Goal: Find specific page/section: Find specific page/section

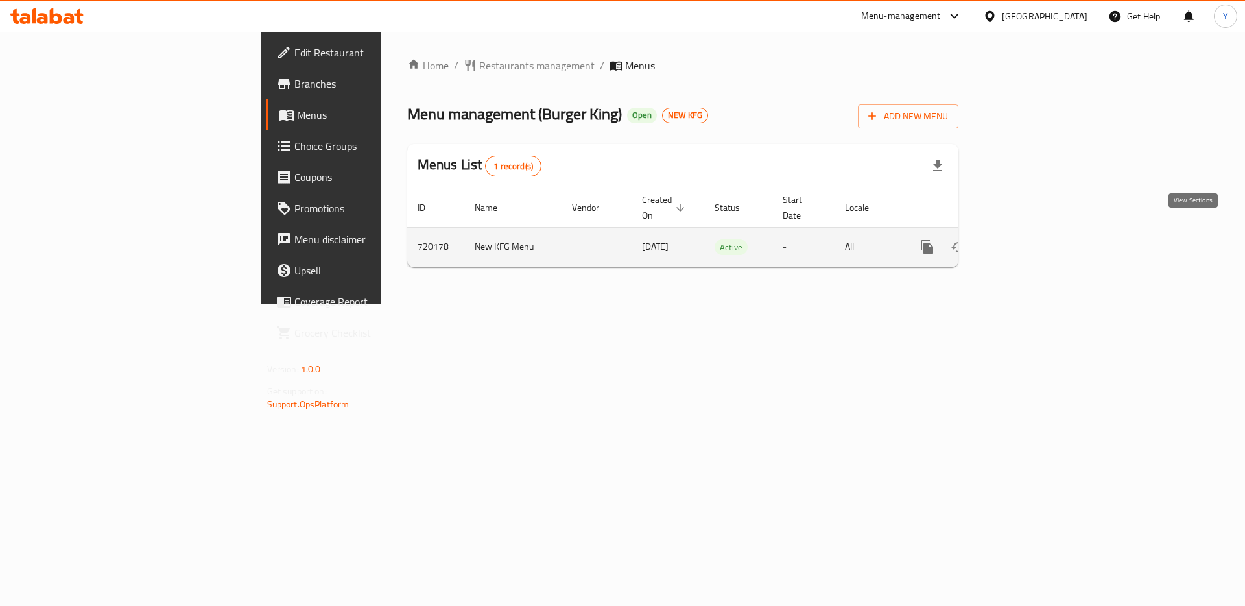
click at [1029, 239] on icon "enhanced table" at bounding box center [1021, 247] width 16 height 16
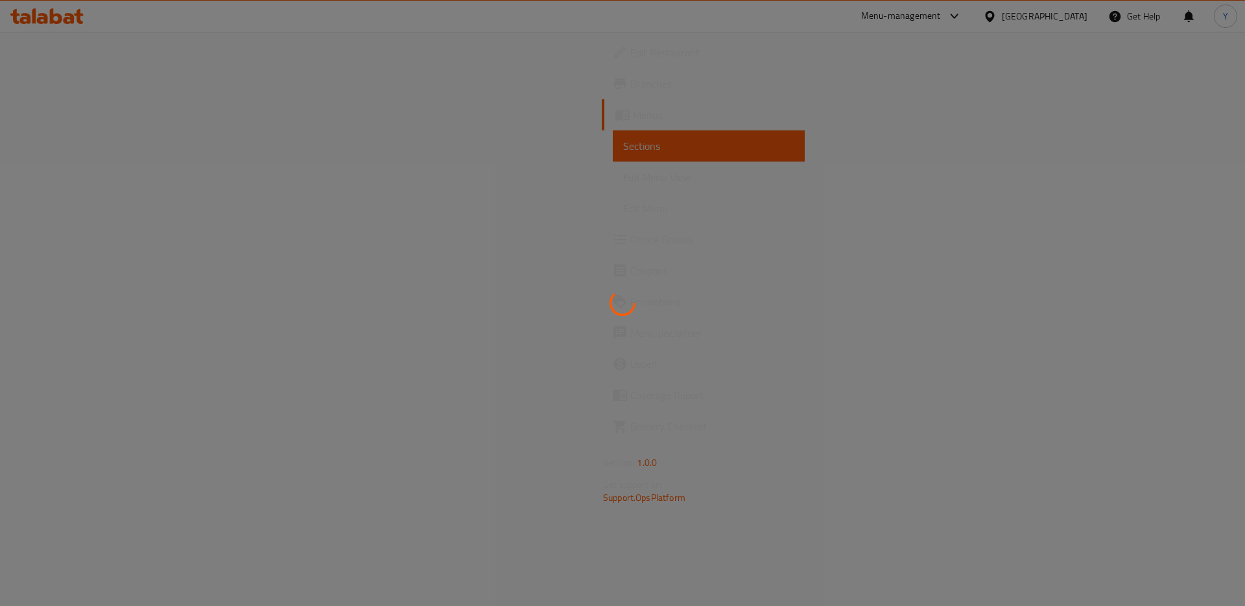
click at [75, 87] on div at bounding box center [622, 303] width 1245 height 606
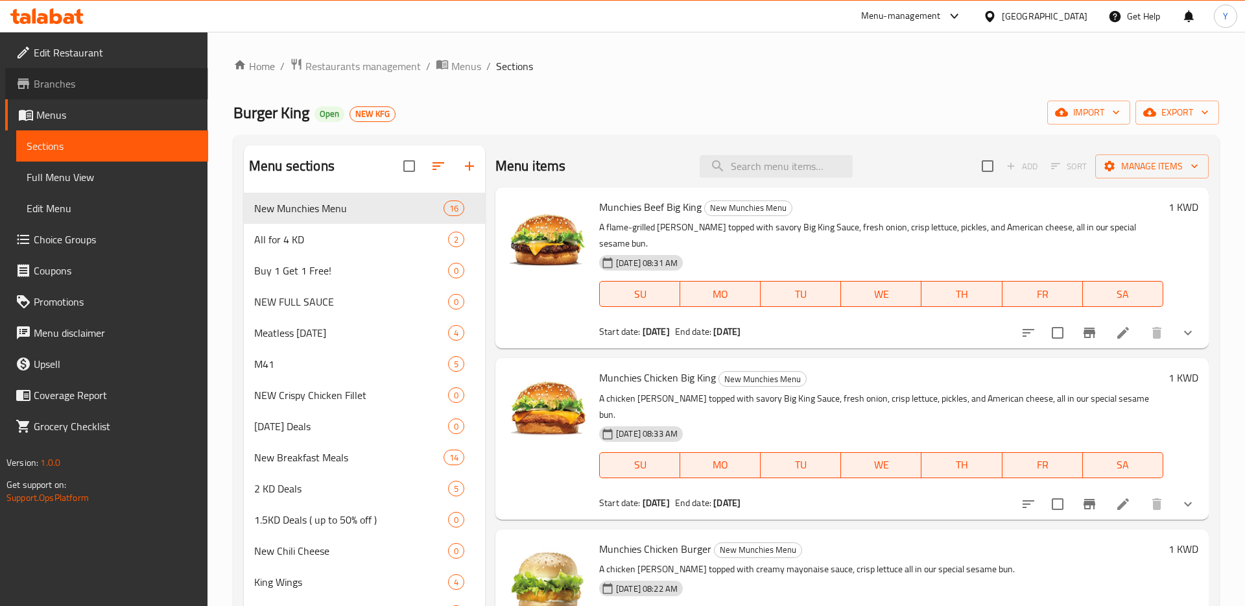
click at [59, 86] on span "Branches" at bounding box center [116, 84] width 164 height 16
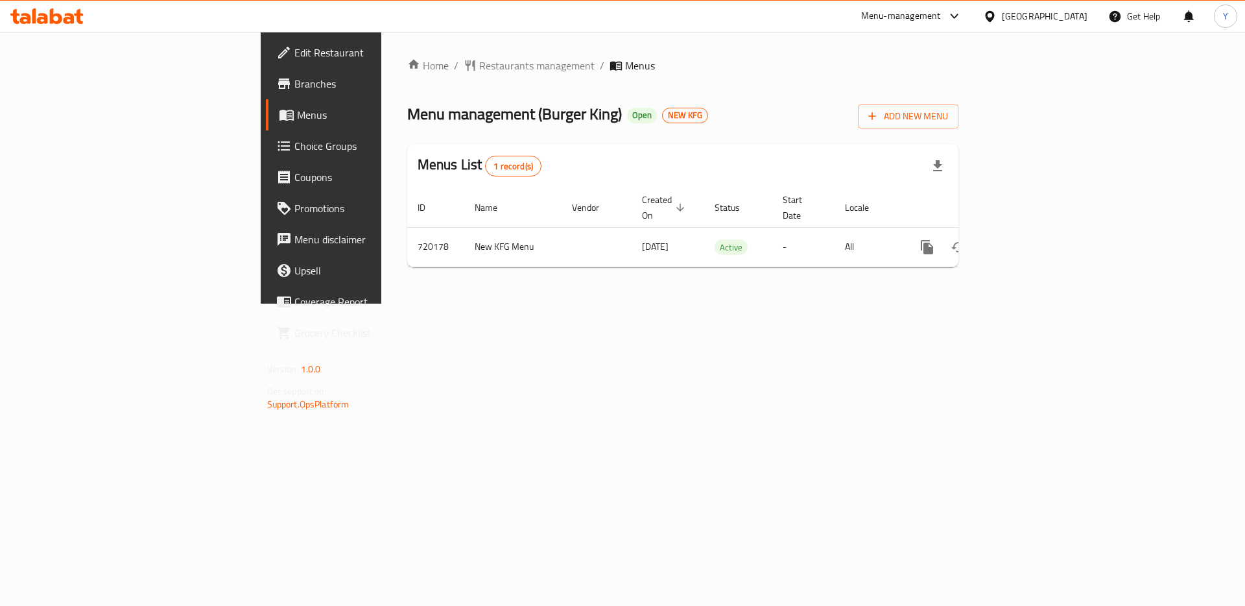
click at [584, 304] on div "Home / Restaurants management / Menus Menu management ( Burger King ) Open NEW …" at bounding box center [683, 168] width 604 height 272
click at [294, 91] on span "Branches" at bounding box center [376, 84] width 164 height 16
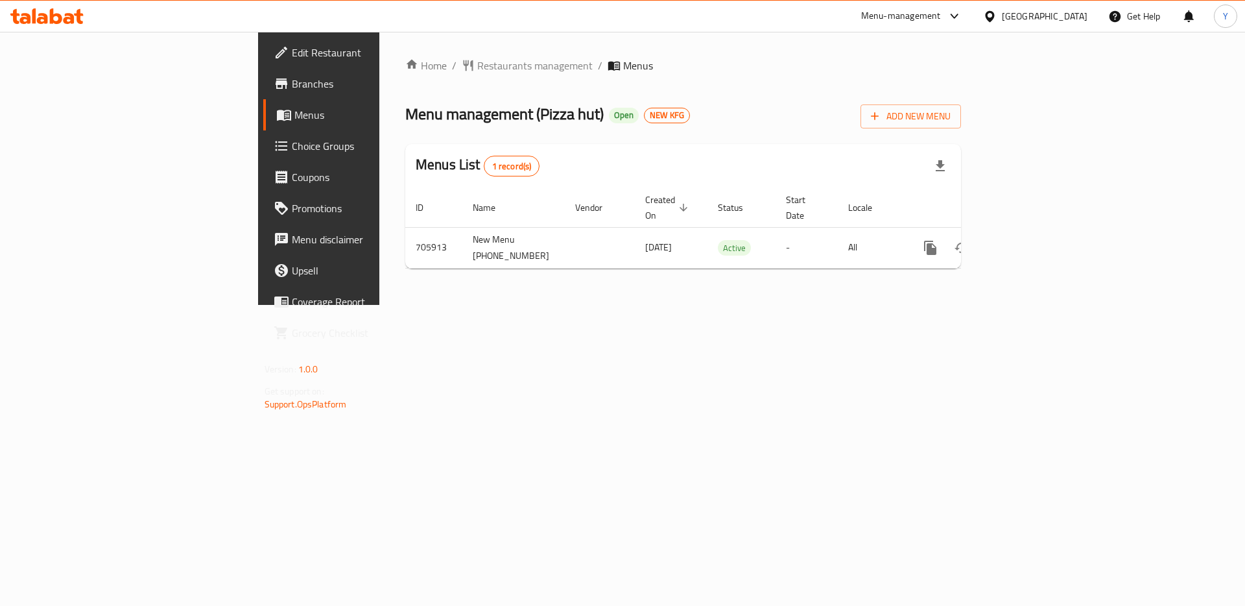
click at [292, 86] on span "Branches" at bounding box center [374, 84] width 164 height 16
